Goal: Task Accomplishment & Management: Complete application form

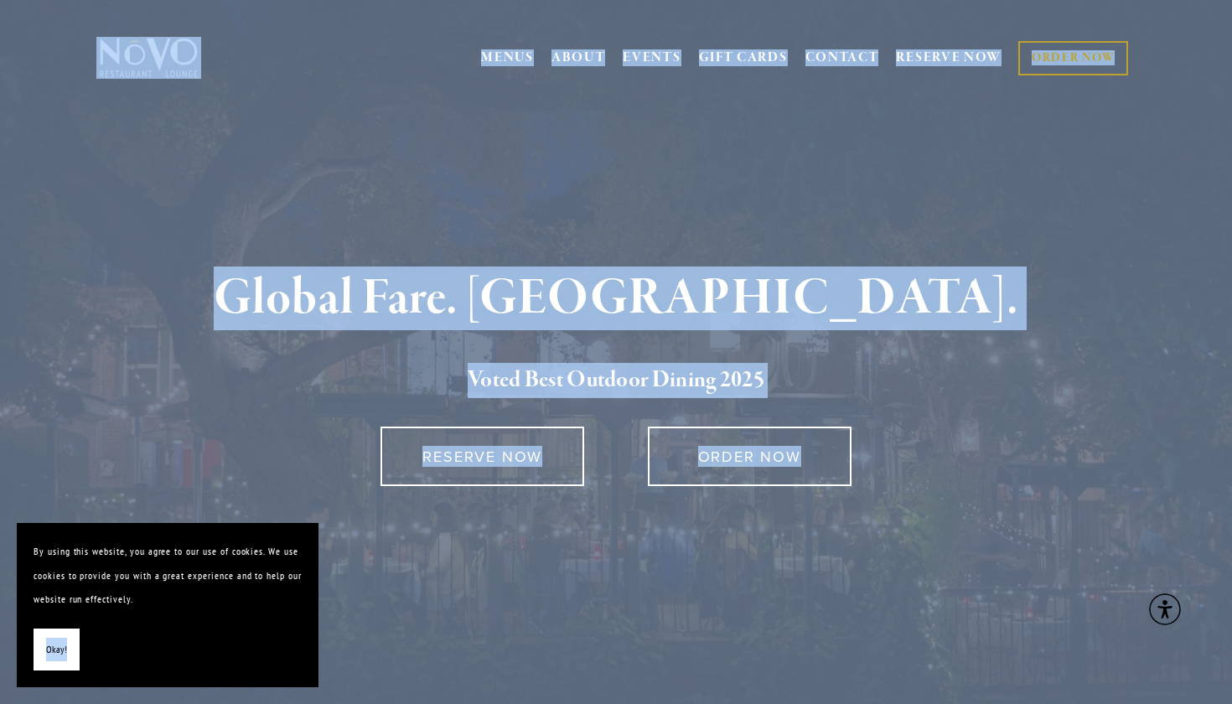
drag, startPoint x: 0, startPoint y: 0, endPoint x: 203, endPoint y: 597, distance: 630.4
click at [821, 226] on div "Global Fare. Creekside Ambiance. Voted Best Outdoor Dining 202 5 RESERVE NOW OR…" at bounding box center [616, 441] width 1207 height 591
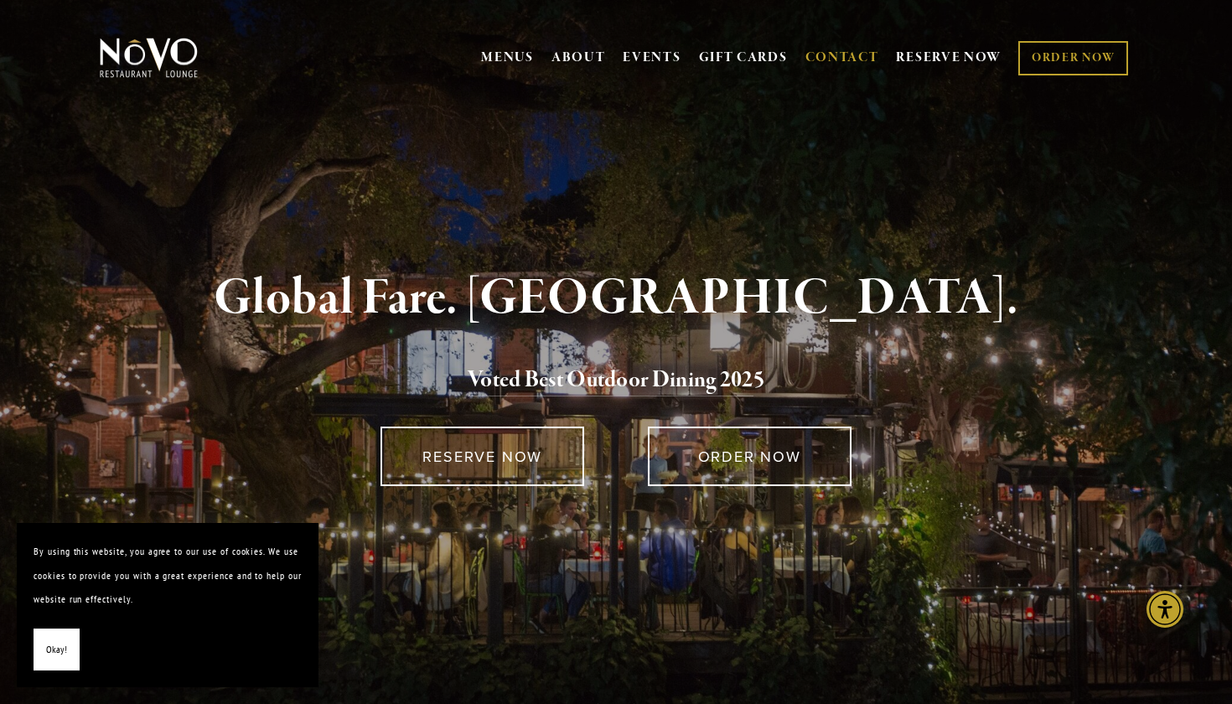
click at [853, 52] on link "CONTACT" at bounding box center [843, 58] width 74 height 32
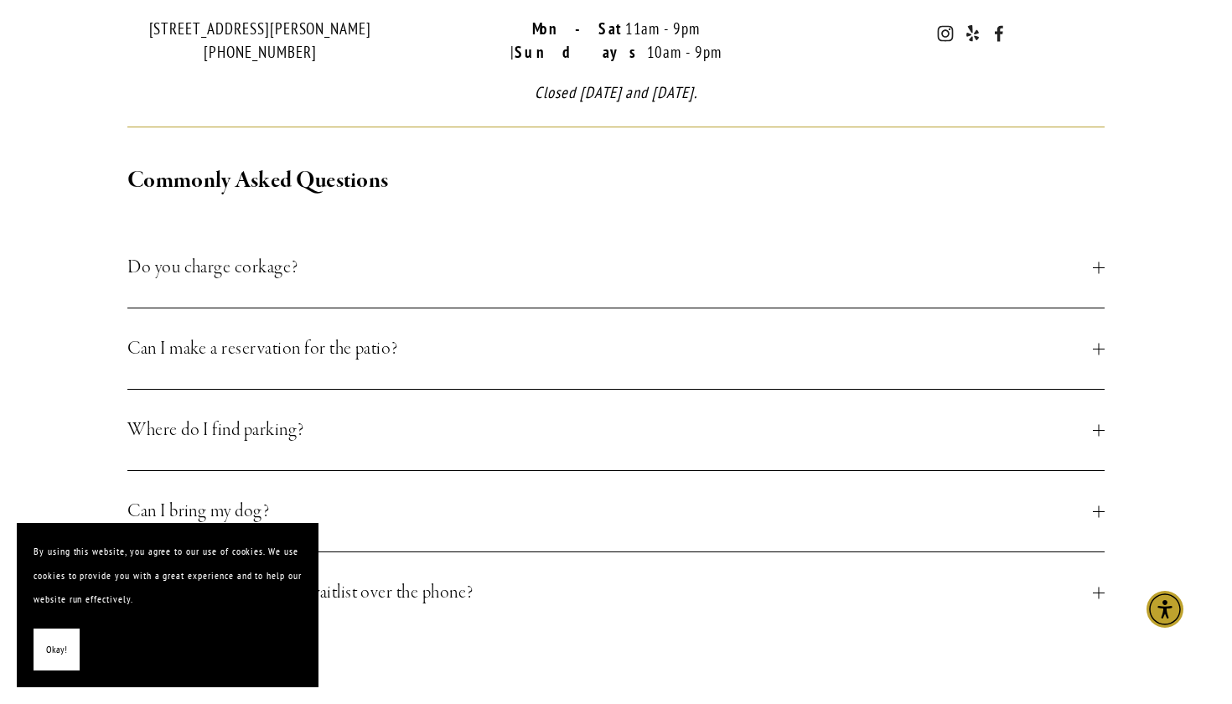
scroll to position [628, 0]
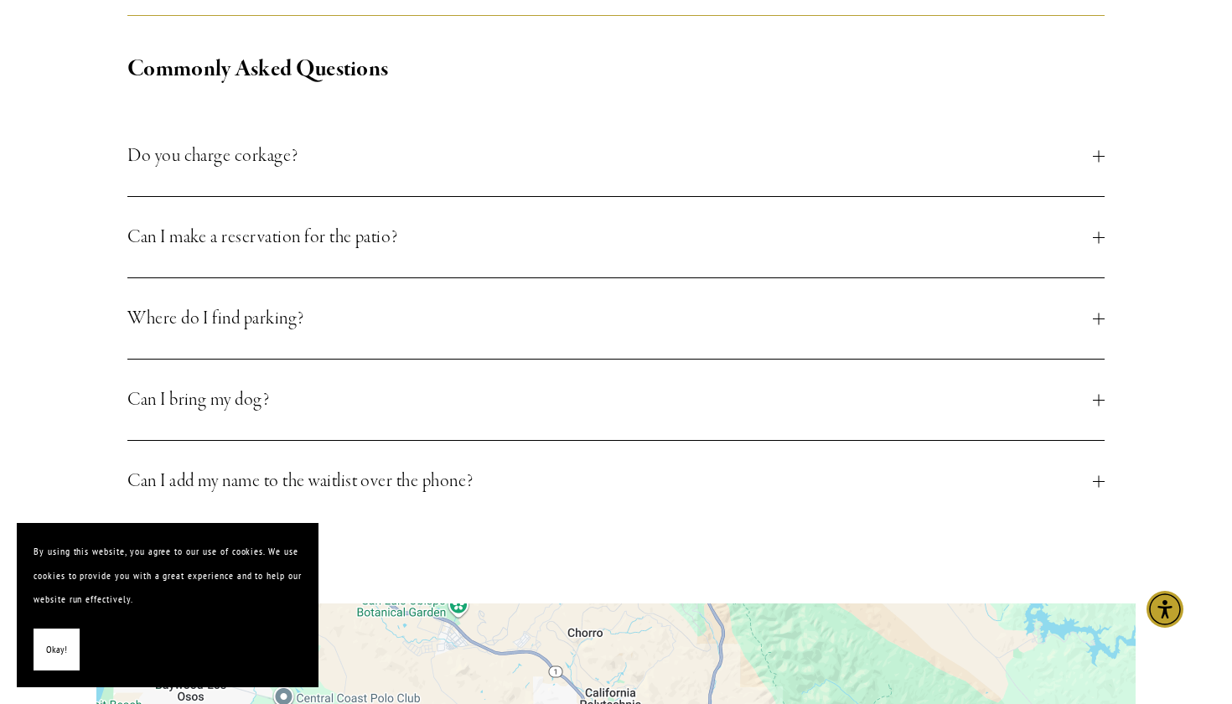
click at [50, 658] on span "Okay!" at bounding box center [56, 650] width 21 height 24
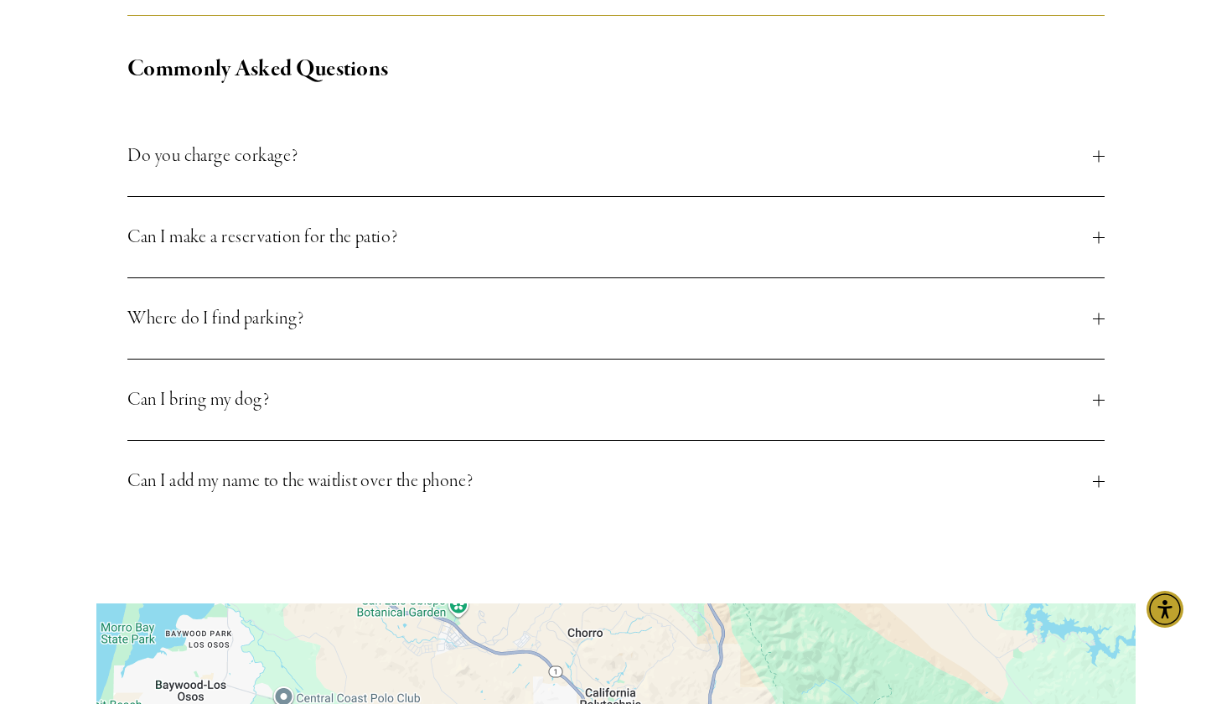
click at [416, 228] on button "Can I make a reservation for the patio?" at bounding box center [615, 237] width 977 height 80
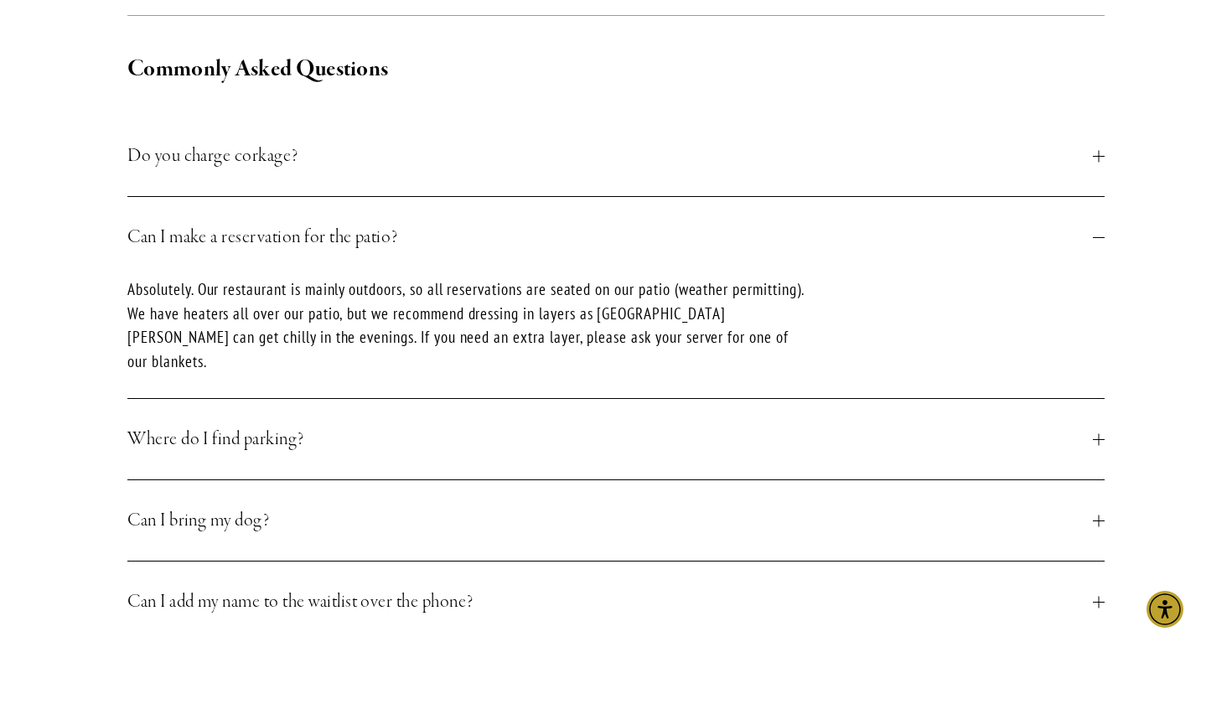
click at [413, 223] on span "Can I make a reservation for the patio?" at bounding box center [610, 237] width 966 height 30
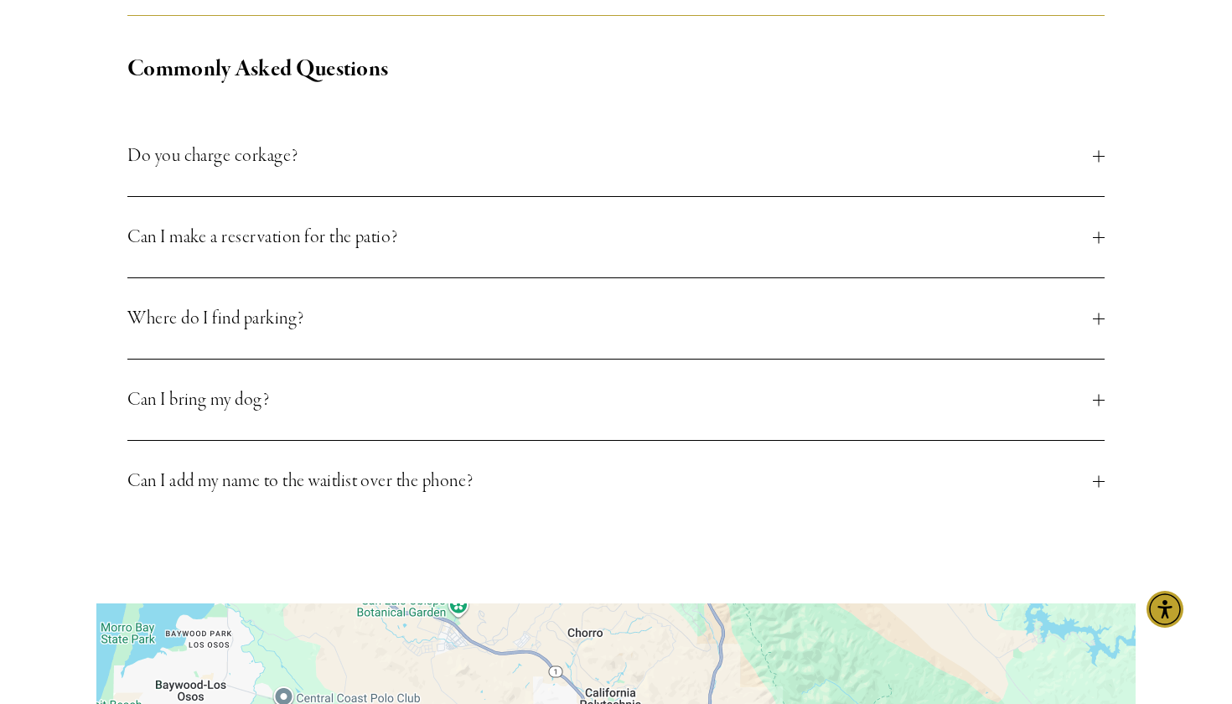
click at [408, 157] on button "Do you charge corkage?" at bounding box center [615, 156] width 977 height 80
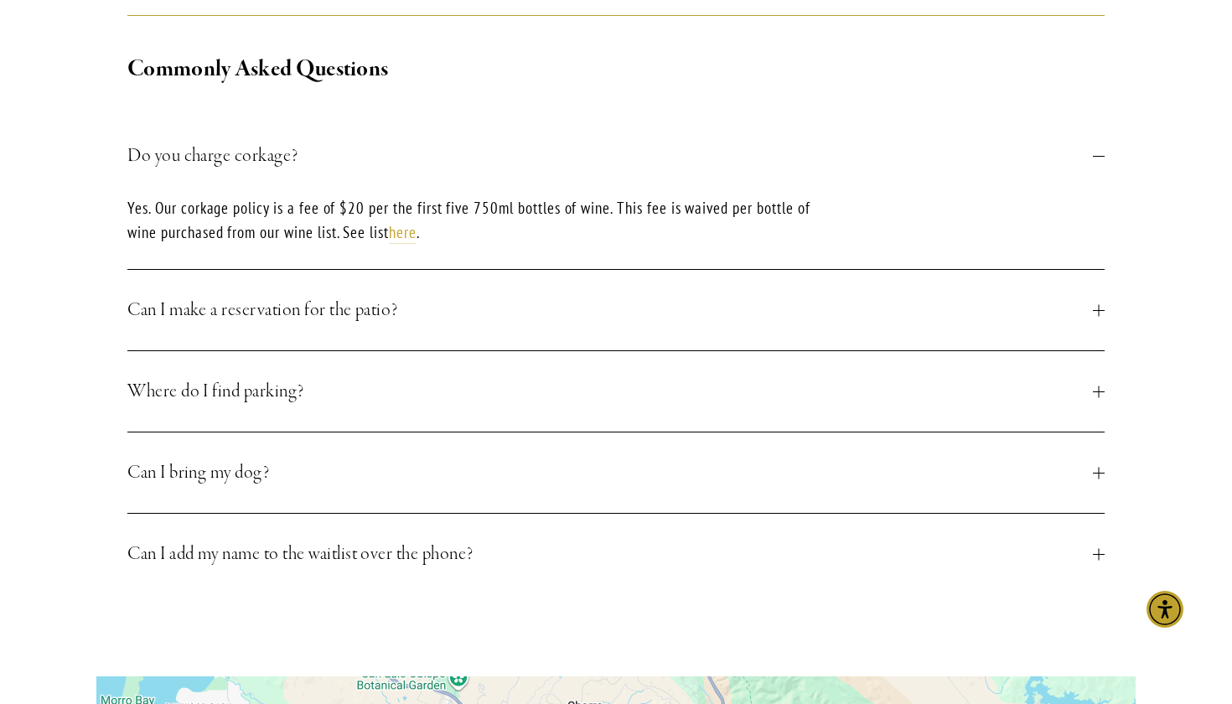
click at [408, 157] on button "Do you charge corkage?" at bounding box center [615, 156] width 977 height 80
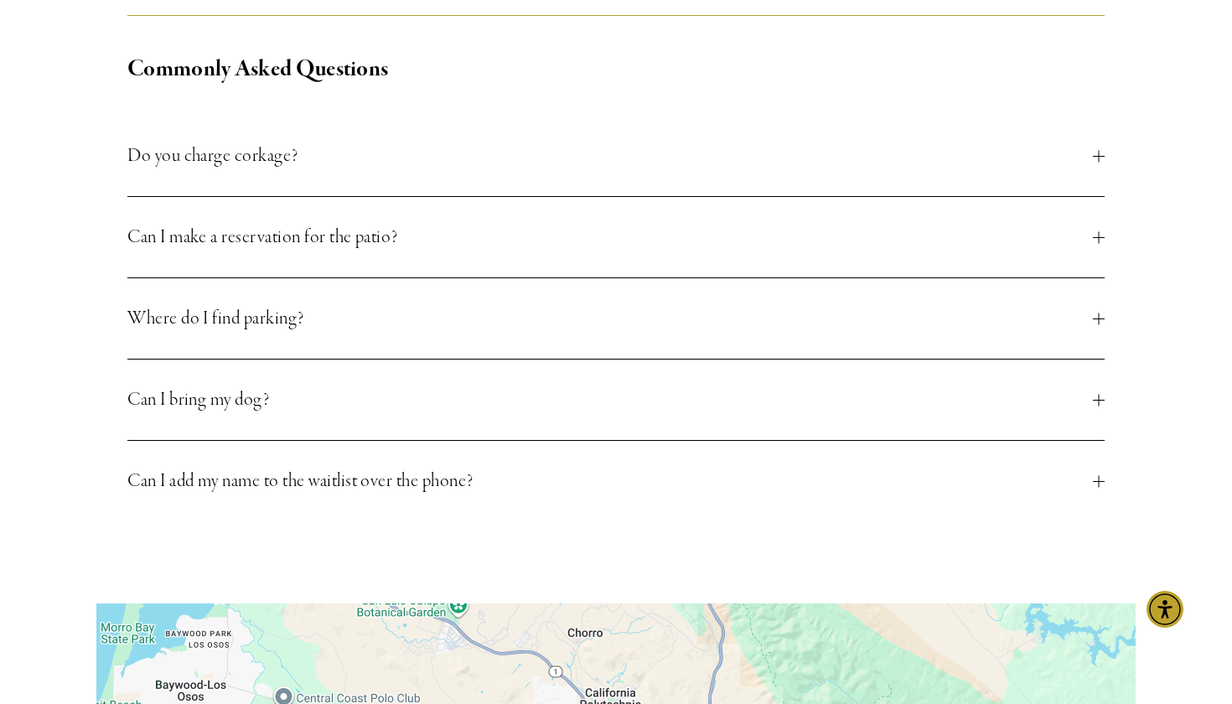
click at [367, 360] on button "Can I bring my dog?" at bounding box center [615, 400] width 977 height 80
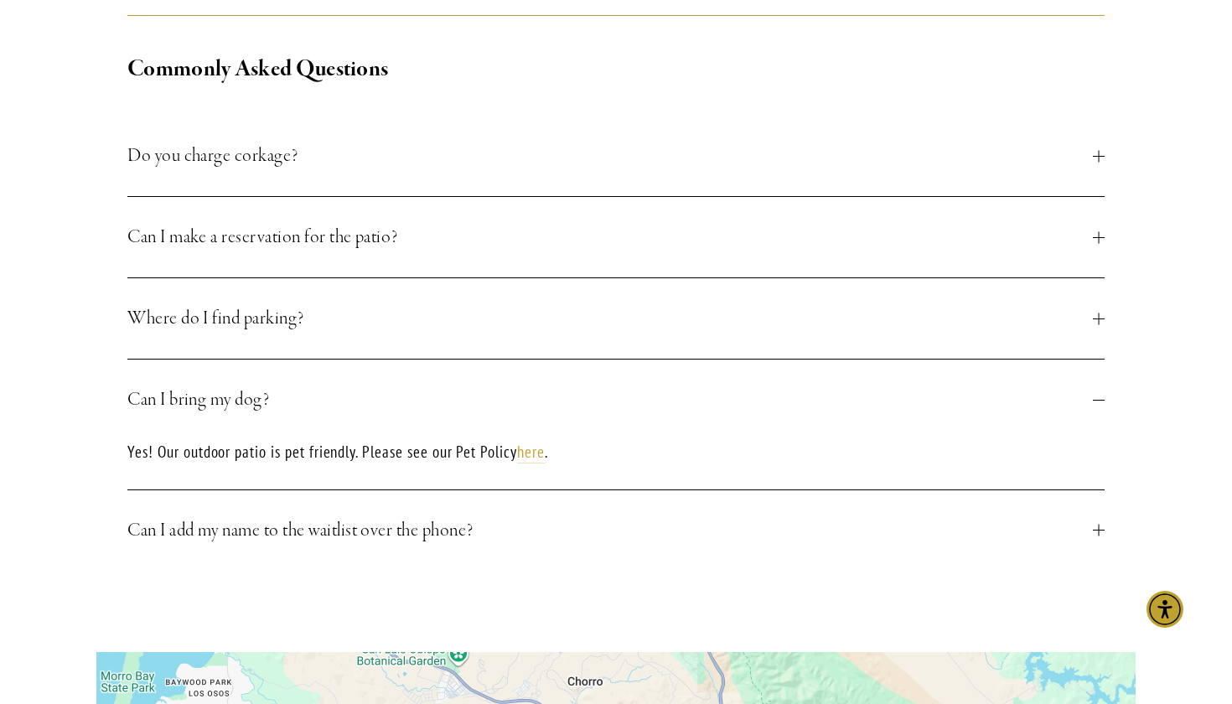
click at [367, 360] on button "Can I bring my dog?" at bounding box center [615, 400] width 977 height 80
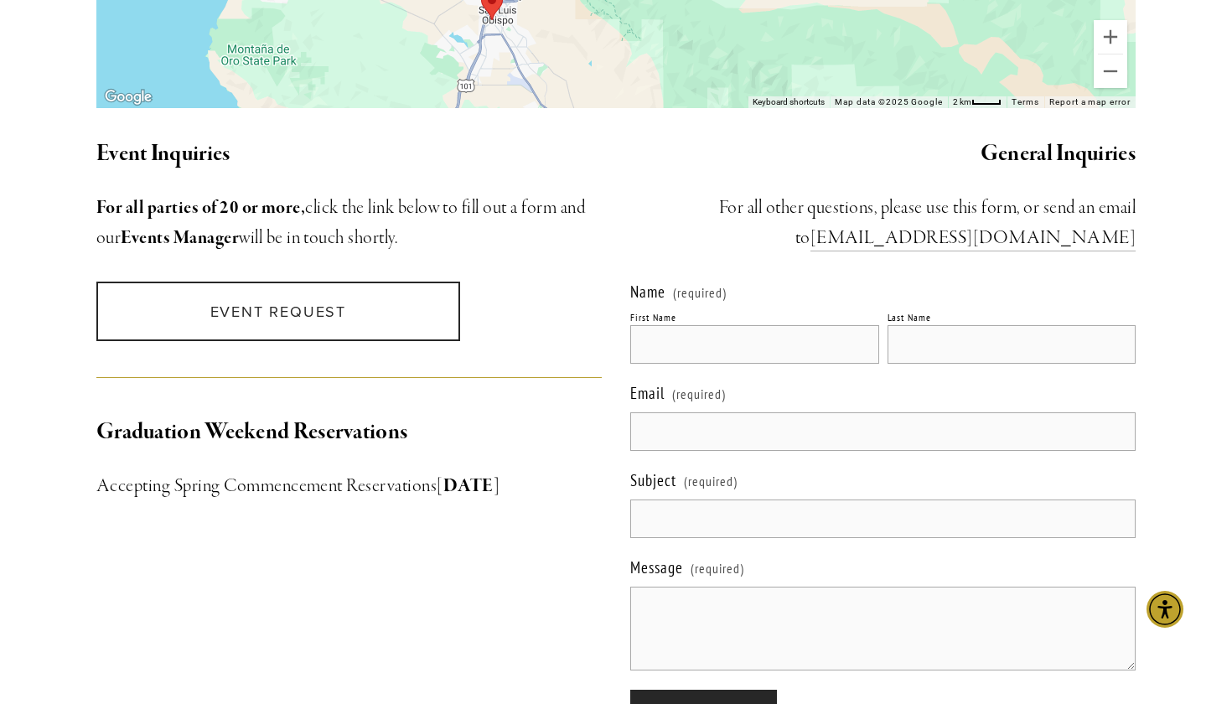
scroll to position [1465, 0]
type input "[PERSON_NAME]"
type input "[DOMAIN_NAME]"
click at [896, 500] on input "Subject (required)" at bounding box center [883, 519] width 506 height 39
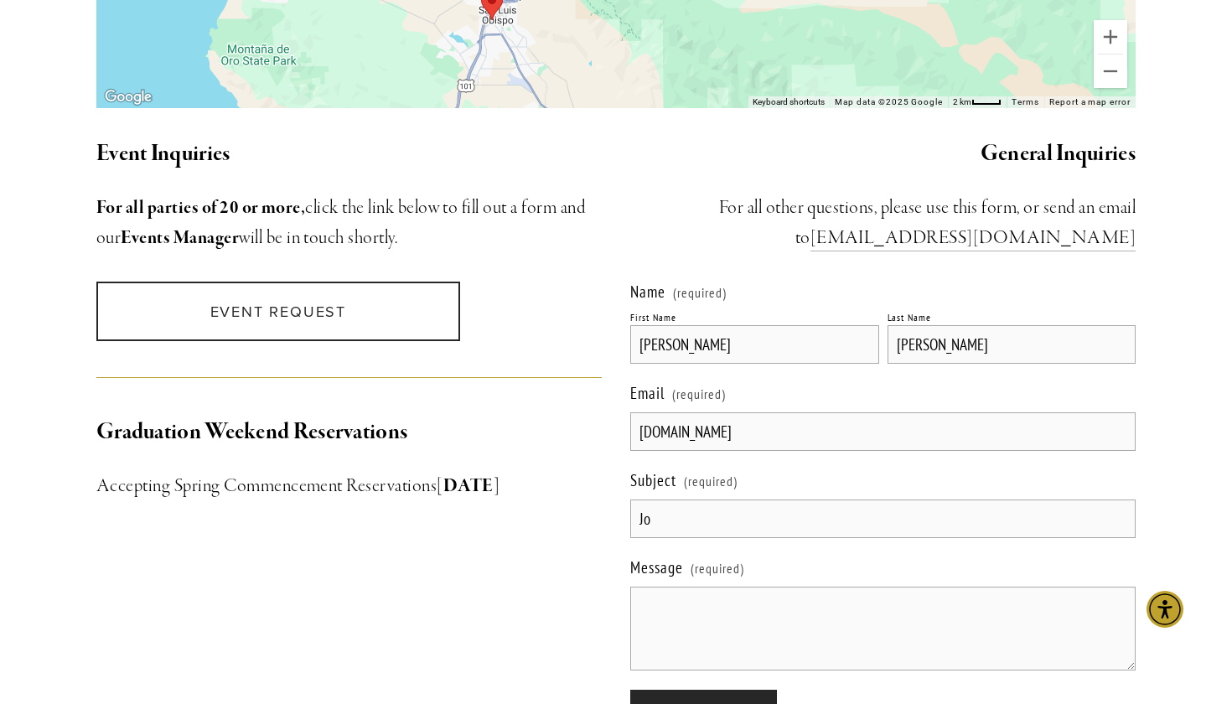
type input "J"
type input "Application"
click at [909, 587] on textarea "Message (required)" at bounding box center [883, 629] width 506 height 84
paste textarea "Dear [Restaurant Manager’s Name], My name is [PERSON_NAME], and I am reaching o…"
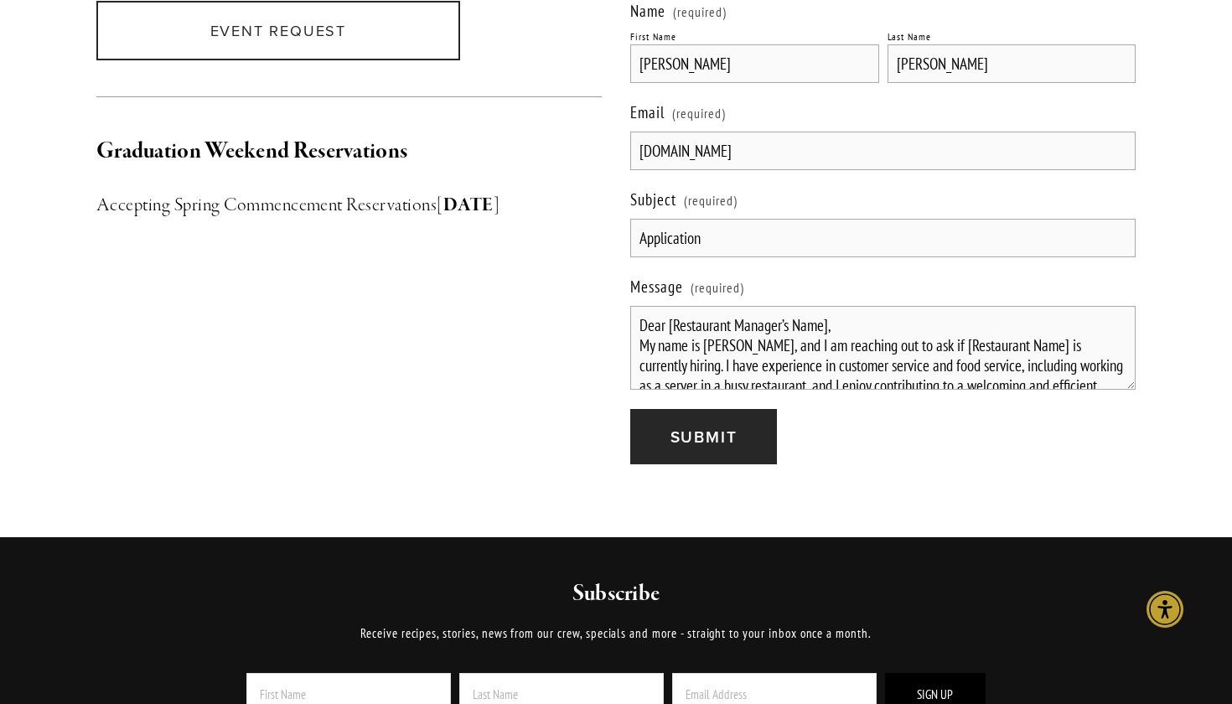
scroll to position [1742, 0]
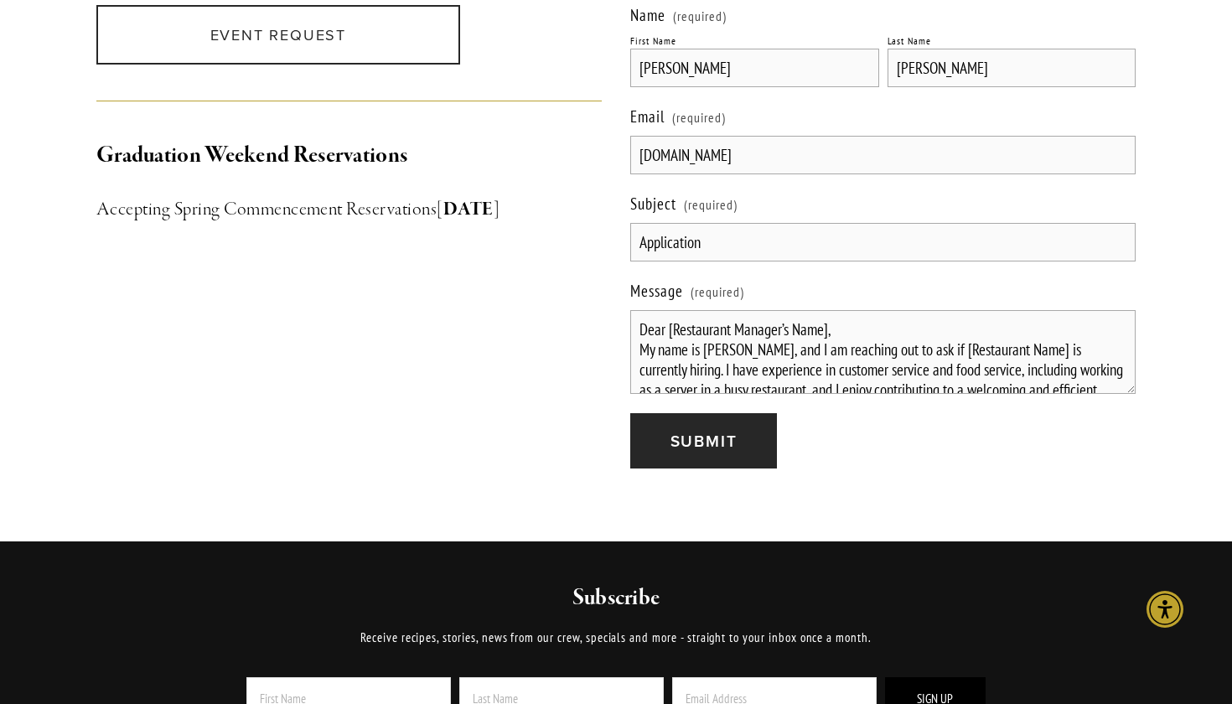
drag, startPoint x: 831, startPoint y: 303, endPoint x: 639, endPoint y: 304, distance: 192.0
click at [639, 310] on textarea "Dear [Restaurant Manager’s Name], My name is [PERSON_NAME], and I am reaching o…" at bounding box center [883, 352] width 506 height 84
drag, startPoint x: 1000, startPoint y: 326, endPoint x: 1103, endPoint y: 327, distance: 103.1
click at [1103, 327] on textarea "Hello, My name is [PERSON_NAME], and I am reaching out to ask if [Restaurant Na…" at bounding box center [883, 352] width 506 height 84
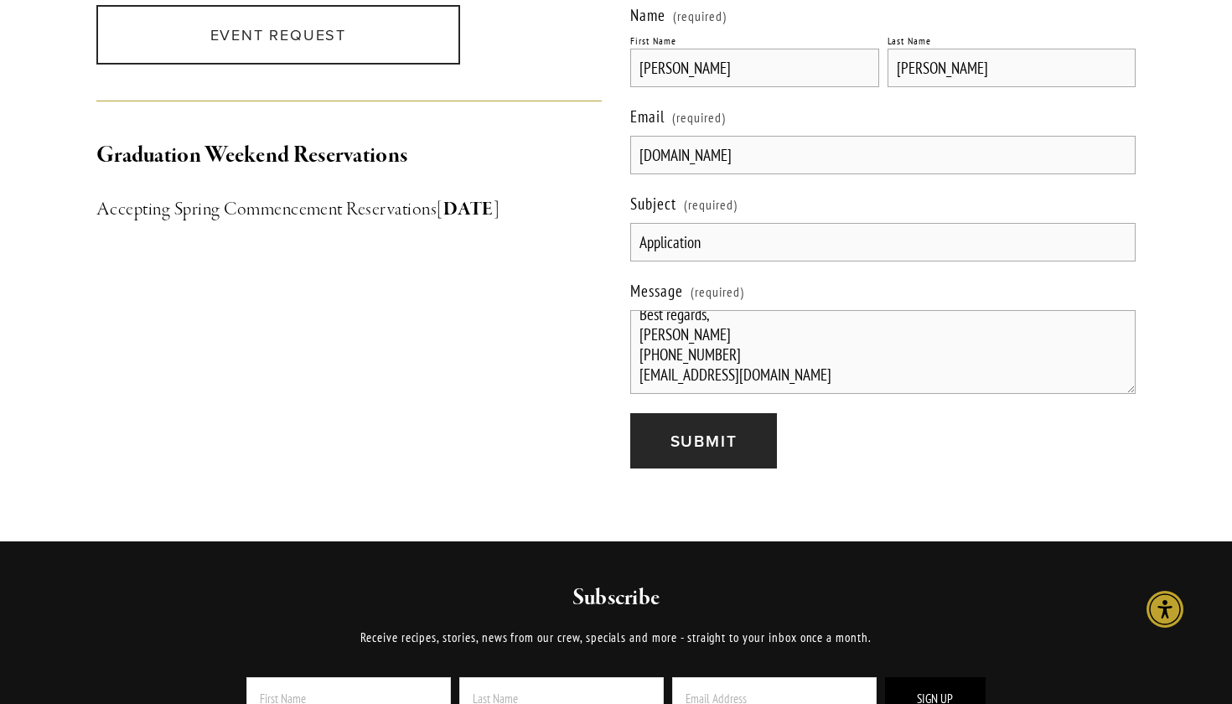
scroll to position [216, 0]
type textarea "Hello, My name is [PERSON_NAME], and I am reaching out to ask if Novo is curren…"
click at [754, 413] on button "Submit Submit" at bounding box center [703, 441] width 147 height 56
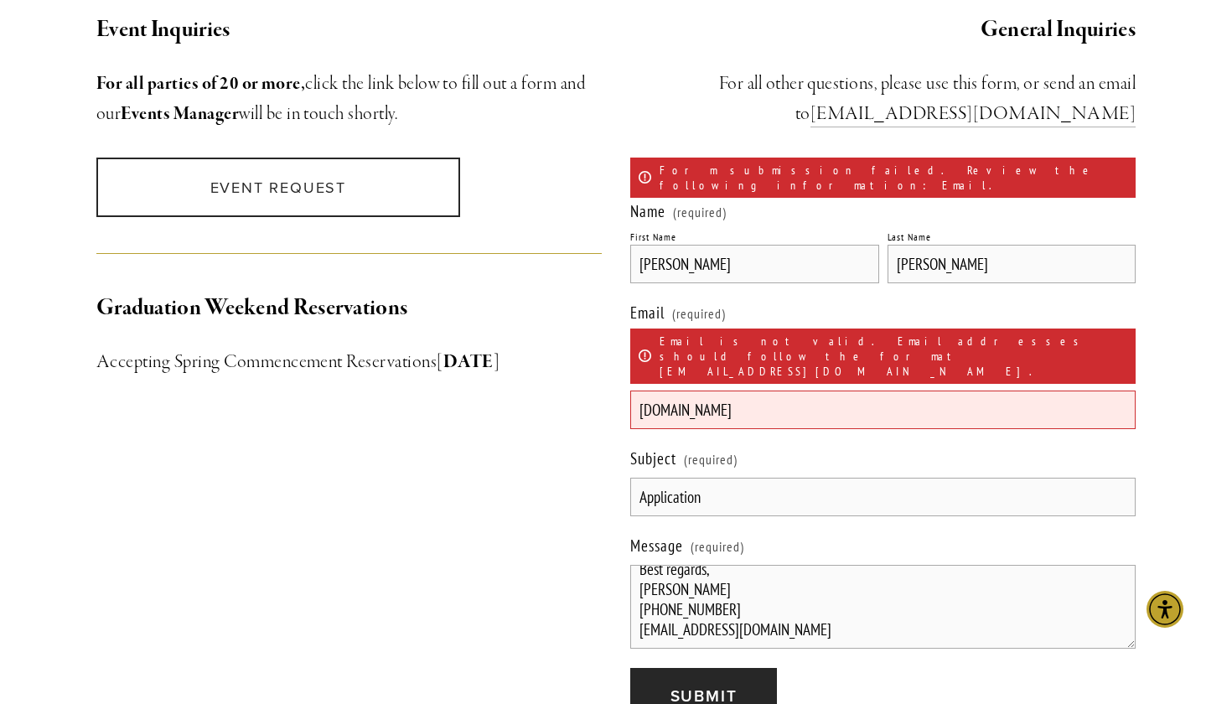
scroll to position [1593, 0]
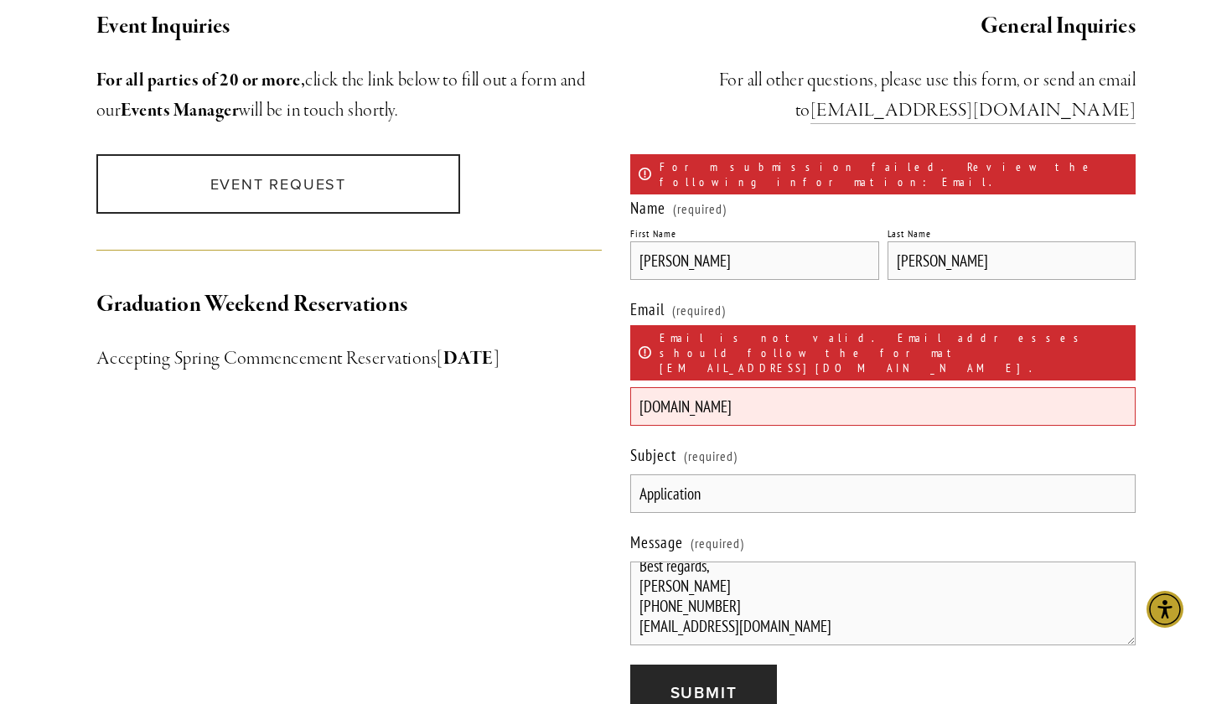
click at [804, 387] on input "[DOMAIN_NAME]" at bounding box center [883, 406] width 506 height 39
click at [730, 387] on input "[DOMAIN_NAME]" at bounding box center [883, 406] width 506 height 39
click at [723, 387] on input "[DOMAIN_NAME]" at bounding box center [883, 406] width 506 height 39
type input "[EMAIL_ADDRESS][DOMAIN_NAME]"
click at [874, 359] on div "Name (required) First Name [PERSON_NAME] Last Name [PERSON_NAME] Email (require…" at bounding box center [883, 424] width 506 height 452
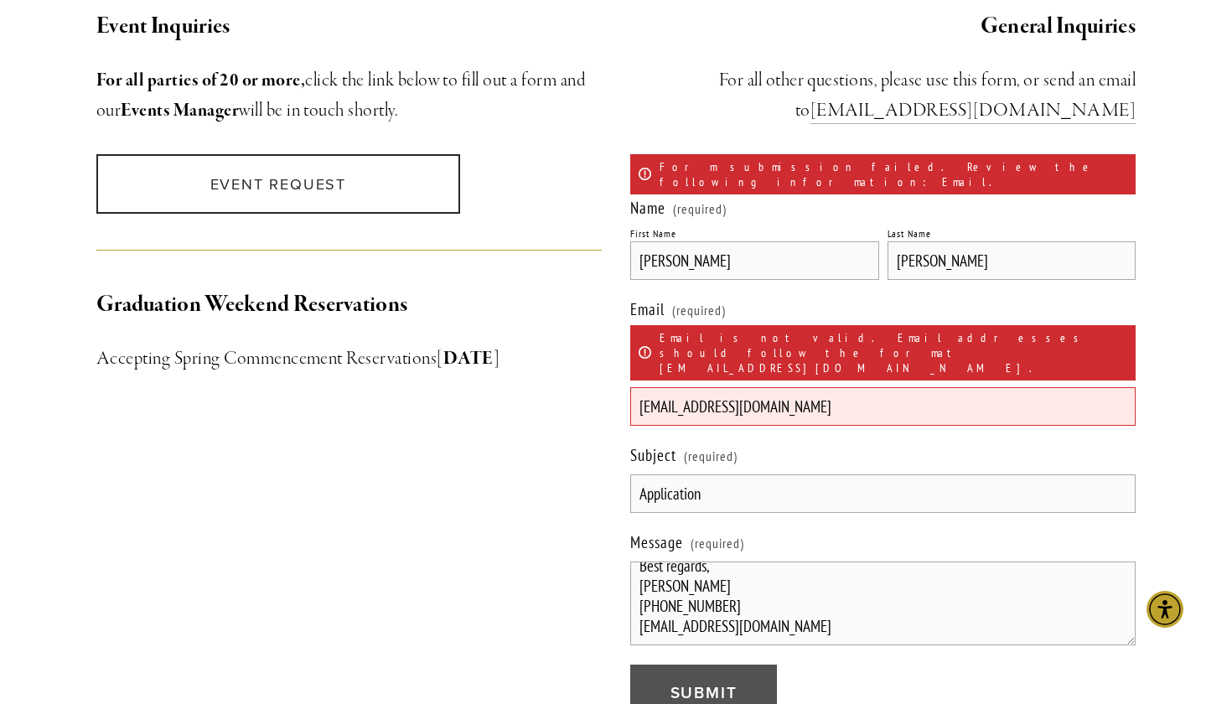
click at [725, 681] on span "Submit" at bounding box center [704, 692] width 67 height 23
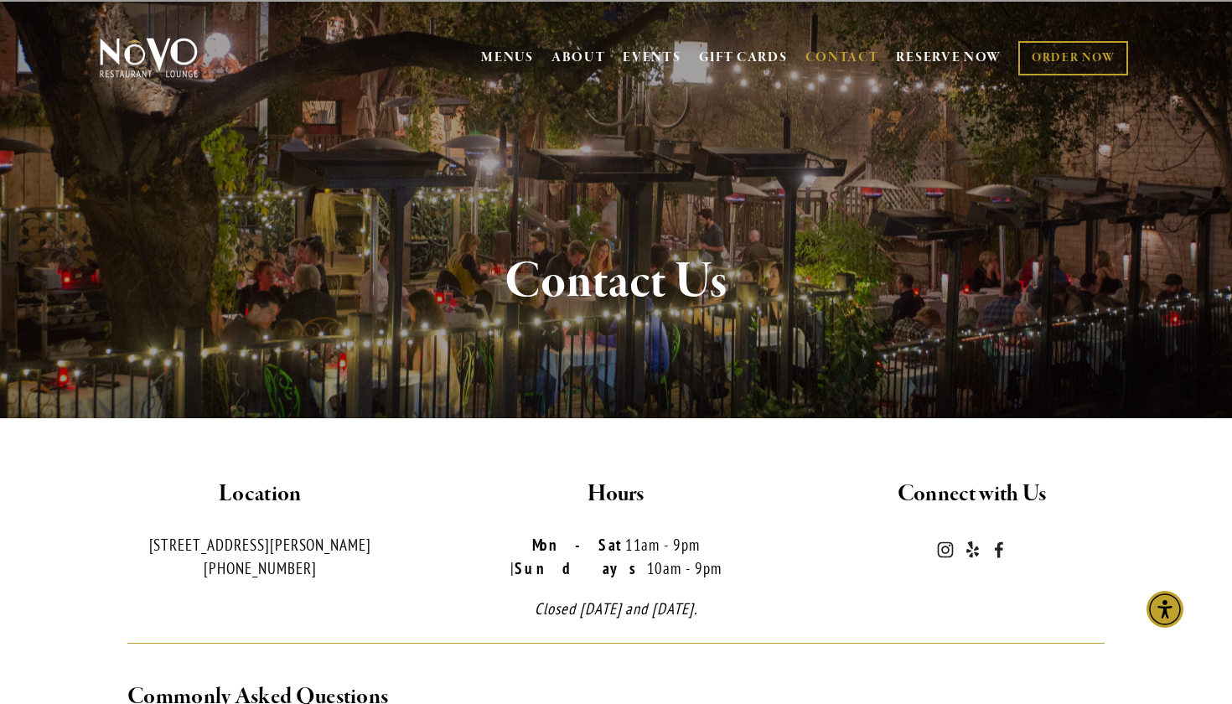
scroll to position [0, 0]
